Goal: Task Accomplishment & Management: Manage account settings

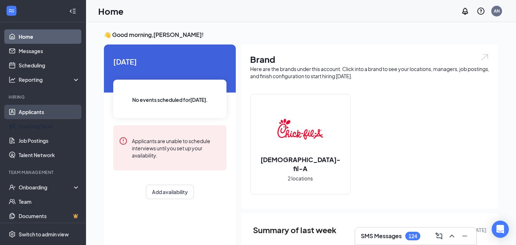
click at [43, 116] on link "Applicants" at bounding box center [49, 112] width 61 height 14
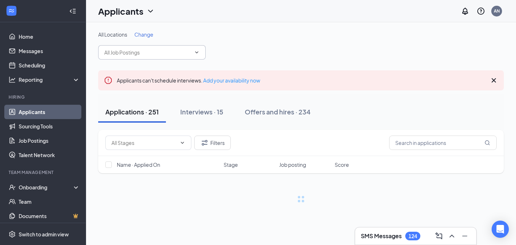
click at [180, 47] on span at bounding box center [151, 52] width 107 height 14
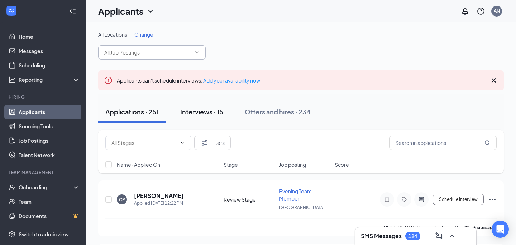
click at [200, 115] on div "Interviews · 15" at bounding box center [201, 111] width 43 height 9
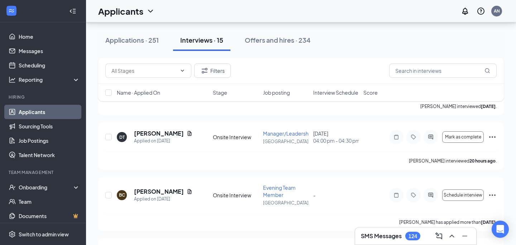
scroll to position [303, 0]
click at [278, 137] on span "Manager/Leadership" at bounding box center [288, 133] width 50 height 6
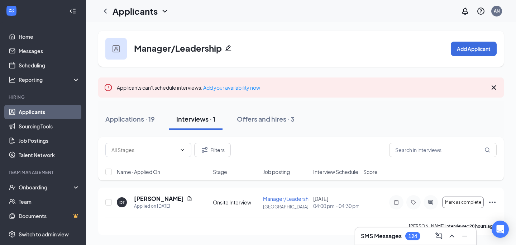
scroll to position [5, 0]
click at [158, 196] on h5 "[PERSON_NAME]" at bounding box center [159, 199] width 50 height 8
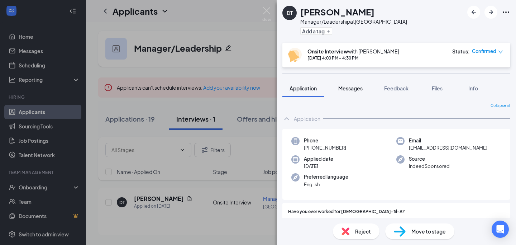
click at [358, 90] on span "Messages" at bounding box center [350, 88] width 24 height 6
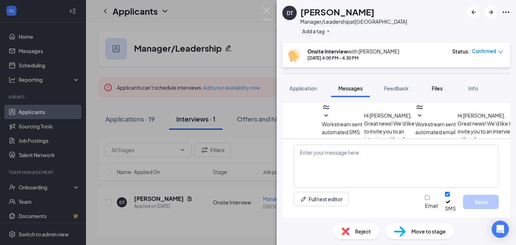
click at [434, 88] on span "Files" at bounding box center [437, 88] width 11 height 6
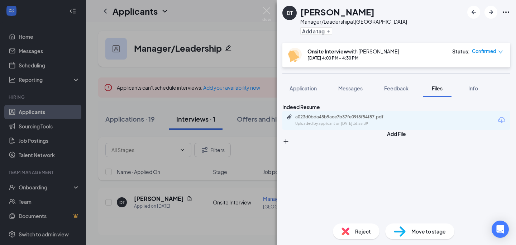
click at [368, 126] on div "Uploaded by applicant on [DATE] 16:55:39" at bounding box center [348, 124] width 107 height 6
click at [312, 88] on span "Application" at bounding box center [302, 88] width 27 height 6
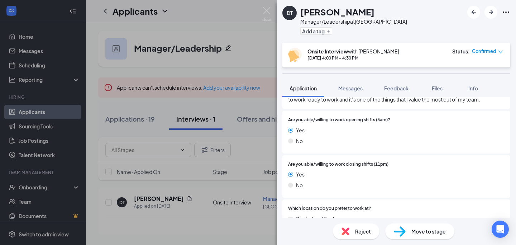
scroll to position [479, 0]
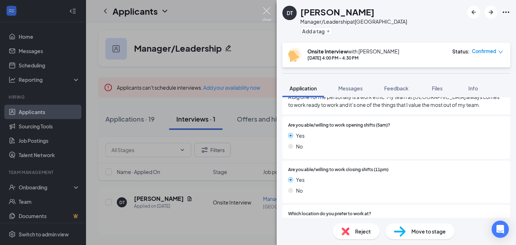
click at [267, 13] on img at bounding box center [266, 14] width 9 height 14
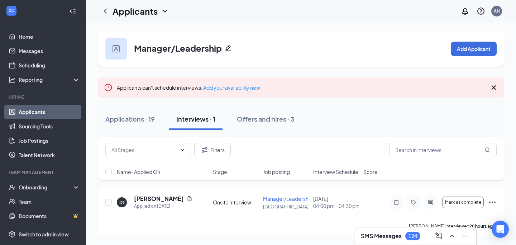
click at [493, 85] on icon "Cross" at bounding box center [494, 87] width 4 height 4
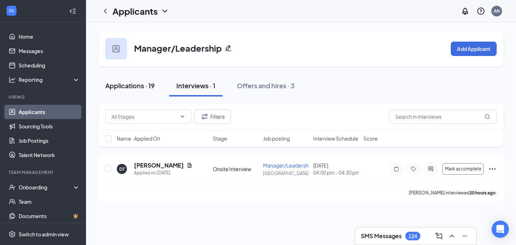
click at [139, 85] on div "Applications · 19" at bounding box center [129, 85] width 49 height 9
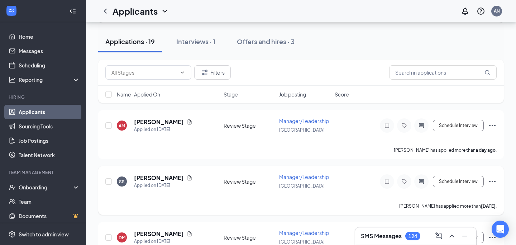
scroll to position [43, 0]
click at [298, 176] on span "Manager/Leadership" at bounding box center [304, 177] width 50 height 6
click at [292, 177] on span "Manager/Leadership" at bounding box center [304, 177] width 50 height 6
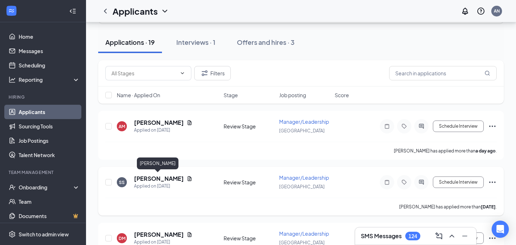
click at [159, 176] on h5 "[PERSON_NAME]" at bounding box center [159, 178] width 50 height 8
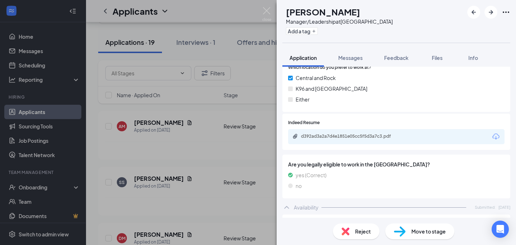
scroll to position [614, 0]
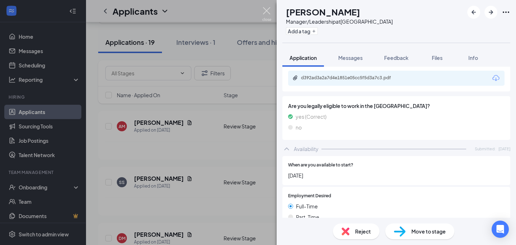
click at [268, 10] on img at bounding box center [266, 14] width 9 height 14
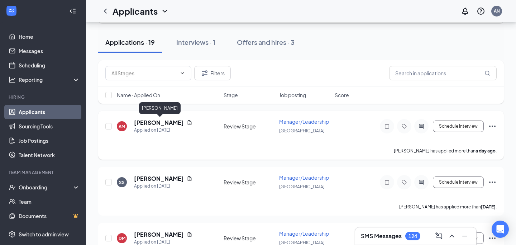
click at [171, 121] on h5 "[PERSON_NAME]" at bounding box center [159, 123] width 50 height 8
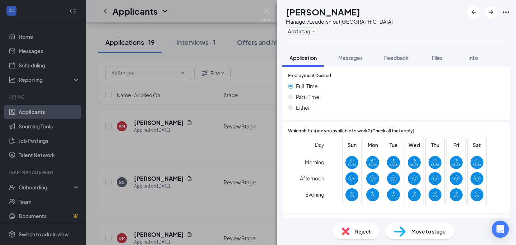
scroll to position [831, 0]
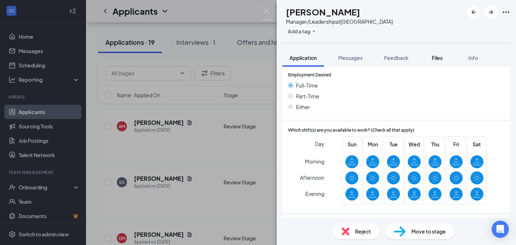
click at [442, 61] on span "Files" at bounding box center [437, 57] width 11 height 6
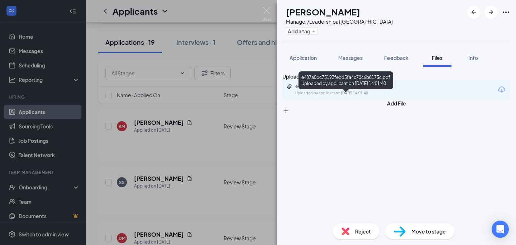
click at [368, 89] on div "e487a0bc75193febd5fa4c70c6b8173c.pdf" at bounding box center [345, 86] width 100 height 6
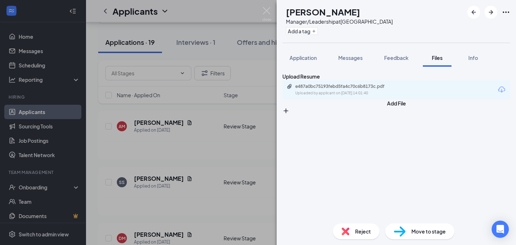
click at [194, 44] on div "AM [PERSON_NAME] Manager/Leadership at [GEOGRAPHIC_DATA] Add a tag Application …" at bounding box center [258, 122] width 516 height 245
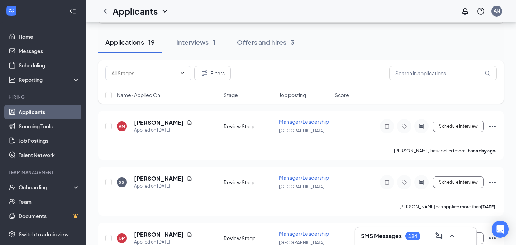
click at [194, 44] on div "Interviews · 1" at bounding box center [195, 42] width 39 height 9
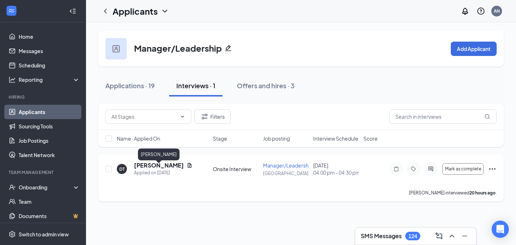
click at [156, 169] on h5 "[PERSON_NAME]" at bounding box center [159, 165] width 50 height 8
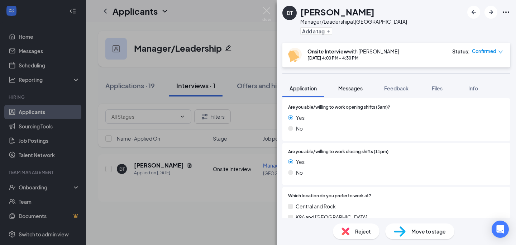
scroll to position [499, 0]
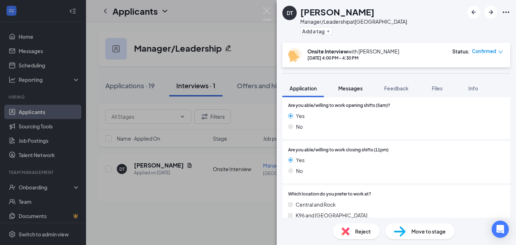
click at [354, 91] on div "Messages" at bounding box center [350, 88] width 24 height 7
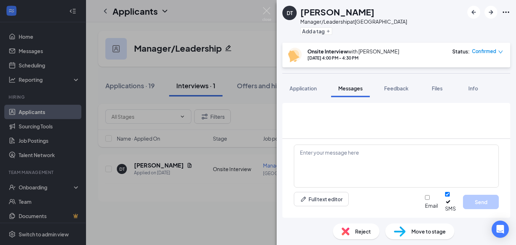
scroll to position [293, 0]
click at [435, 88] on span "Files" at bounding box center [437, 88] width 11 height 6
